Goal: Task Accomplishment & Management: Manage account settings

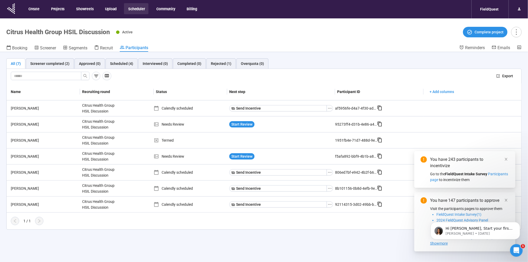
click at [142, 8] on button "Scheduler" at bounding box center [136, 8] width 24 height 11
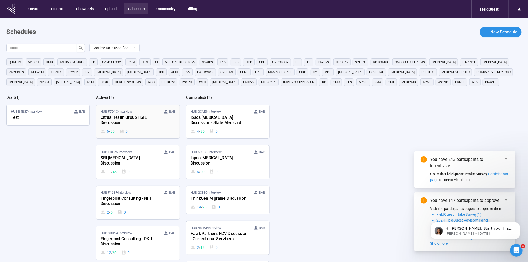
click at [139, 120] on div "Citrus Health Group HSIL Discussion" at bounding box center [130, 121] width 58 height 12
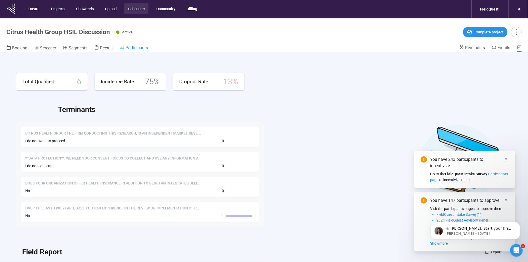
click at [131, 48] on span "Participants" at bounding box center [137, 47] width 22 height 5
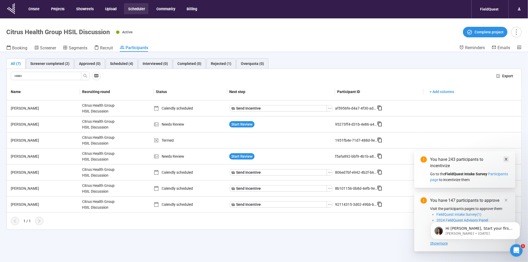
click at [505, 160] on icon "close" at bounding box center [506, 160] width 4 height 4
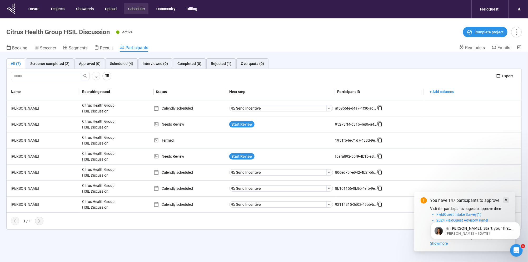
click at [505, 200] on icon "close" at bounding box center [506, 201] width 4 height 4
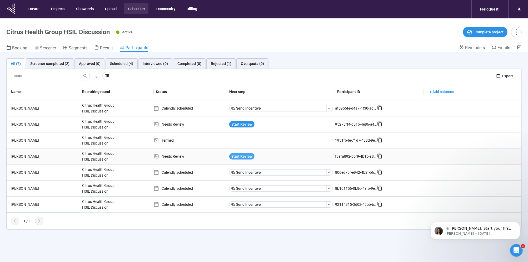
click at [246, 154] on span "Start Review" at bounding box center [241, 157] width 21 height 6
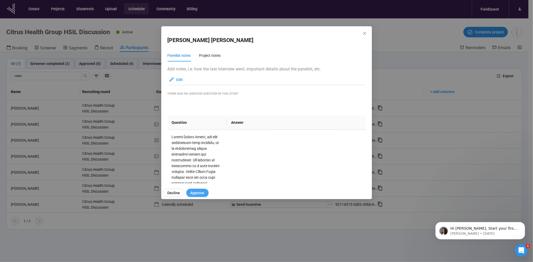
click at [196, 195] on span "Approve" at bounding box center [197, 193] width 14 height 6
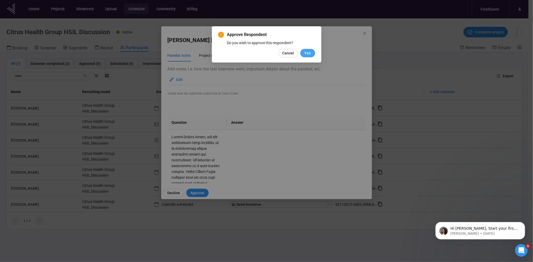
click at [306, 49] on button "Yes" at bounding box center [307, 53] width 15 height 8
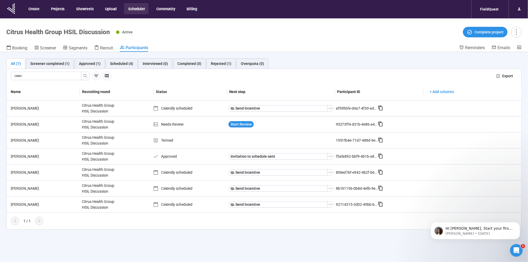
click at [133, 9] on button "Scheduler" at bounding box center [136, 8] width 24 height 11
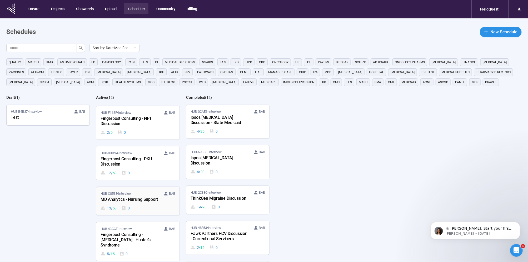
scroll to position [80, 0]
click at [131, 196] on div "MD Analytics - Nursing Support" at bounding box center [130, 199] width 58 height 7
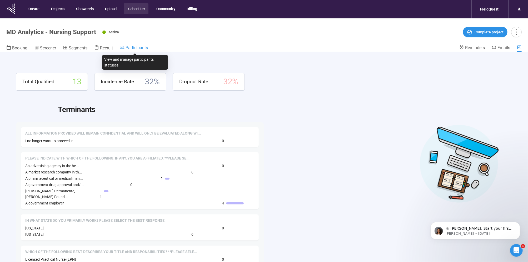
click at [129, 48] on span "Participants" at bounding box center [137, 47] width 22 height 5
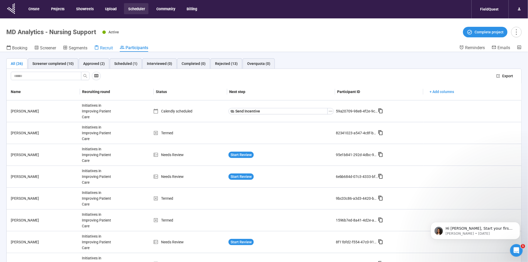
click at [102, 48] on span "Recruit" at bounding box center [106, 48] width 13 height 5
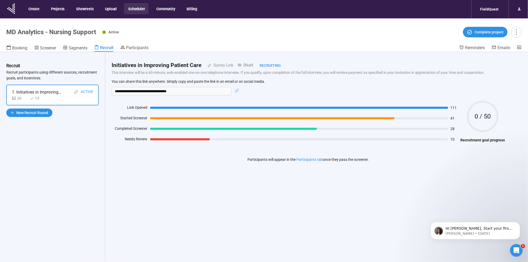
click at [137, 8] on button "Scheduler" at bounding box center [136, 8] width 24 height 11
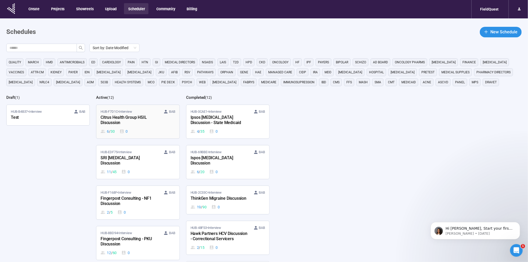
click at [131, 123] on div "Citrus Health Group HSIL Discussion" at bounding box center [130, 121] width 58 height 12
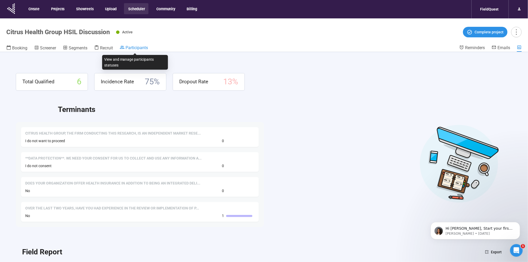
click at [142, 49] on span "Participants" at bounding box center [137, 47] width 22 height 5
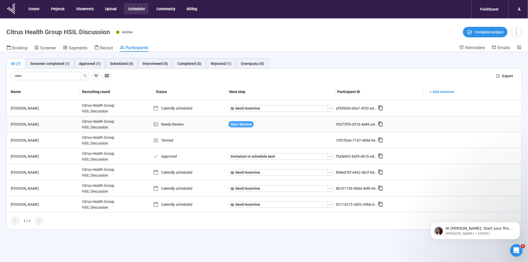
click at [236, 126] on span "Start Review" at bounding box center [241, 125] width 21 height 6
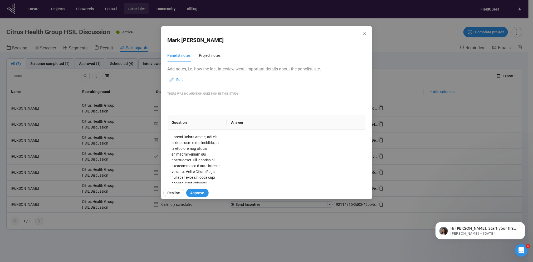
click at [464, 171] on div "[PERSON_NAME] Panelist notes Project notes Add notes, i.e. how the last intervi…" at bounding box center [266, 131] width 533 height 262
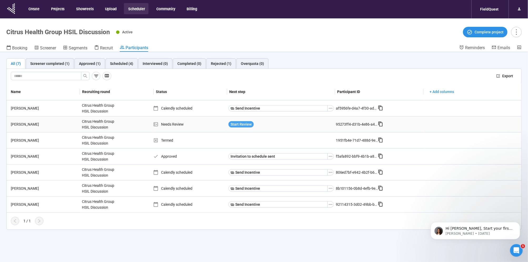
click at [245, 125] on span "Start Review" at bounding box center [241, 125] width 21 height 6
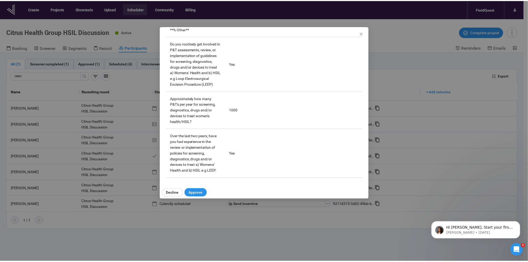
scroll to position [1461, 0]
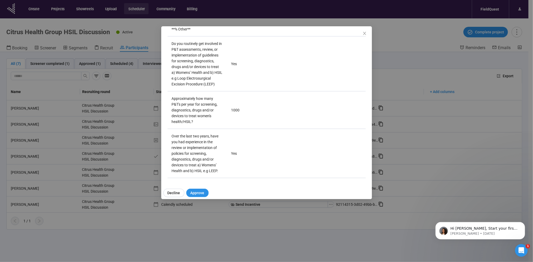
click at [300, 14] on div "[PERSON_NAME] Panelist notes Project notes Add notes, i.e. how the last intervi…" at bounding box center [266, 131] width 533 height 262
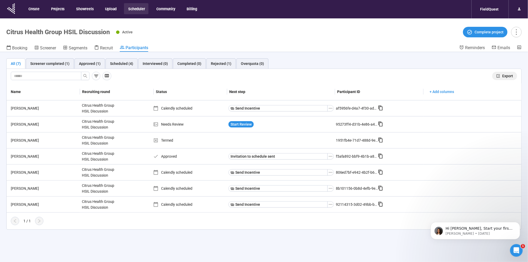
click at [500, 74] on icon "export" at bounding box center [499, 76] width 4 height 4
